Goal: Task Accomplishment & Management: Use online tool/utility

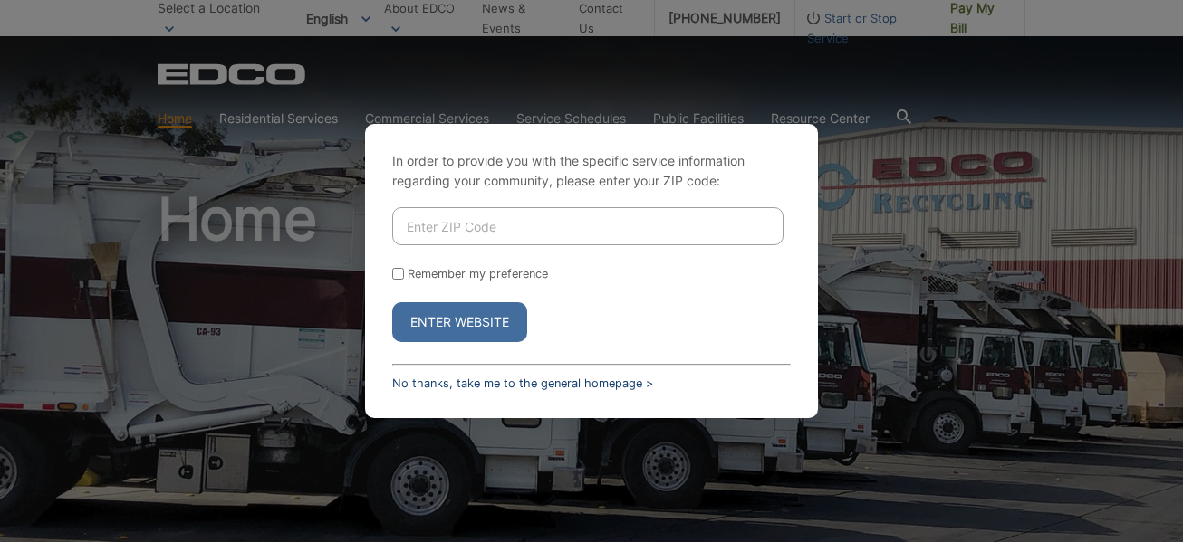
click at [411, 382] on link "No thanks, take me to the general homepage >" at bounding box center [522, 384] width 261 height 14
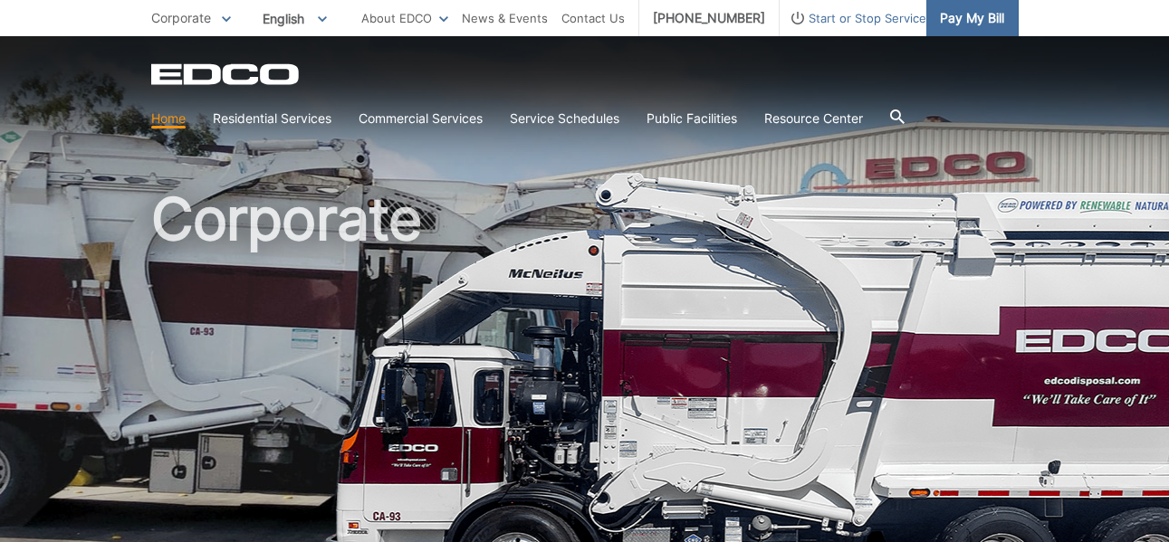
click at [978, 13] on span "Pay My Bill" at bounding box center [972, 18] width 64 height 20
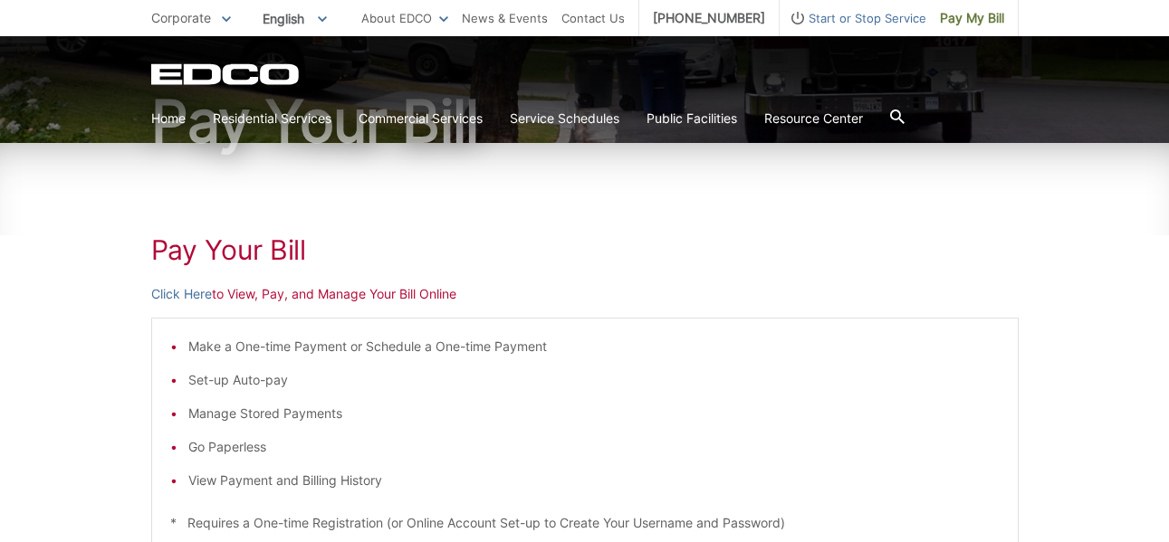
scroll to position [181, 0]
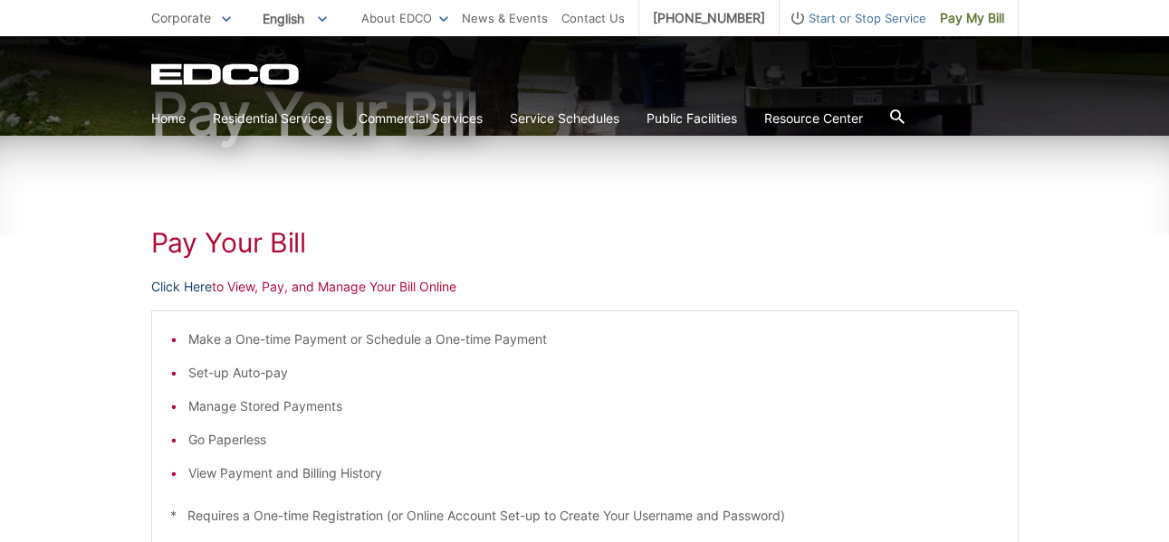
click at [179, 285] on link "Click Here" at bounding box center [181, 287] width 61 height 20
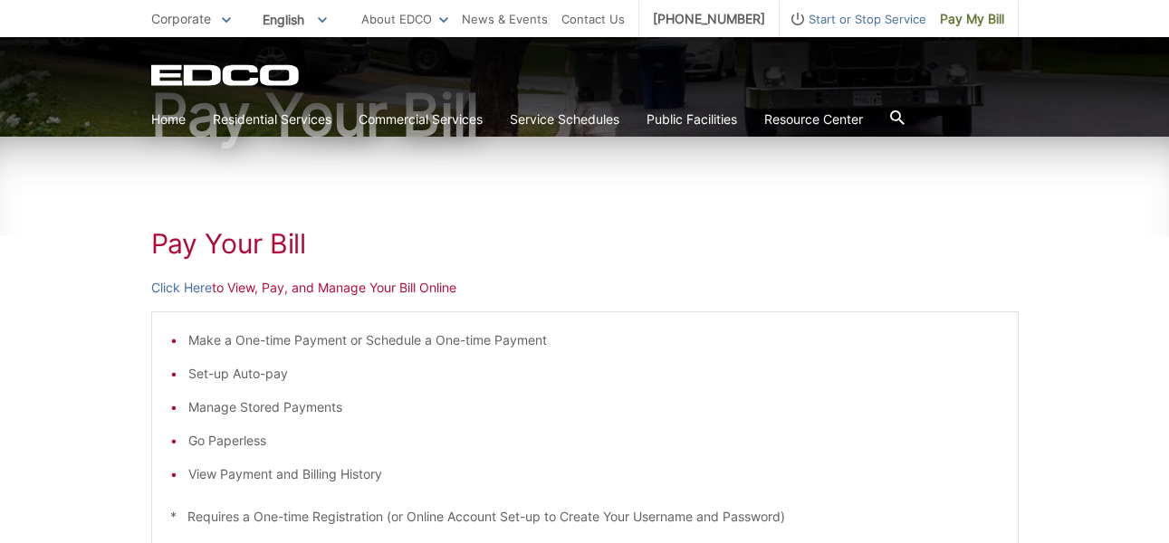
scroll to position [181, 0]
